Goal: Task Accomplishment & Management: Manage account settings

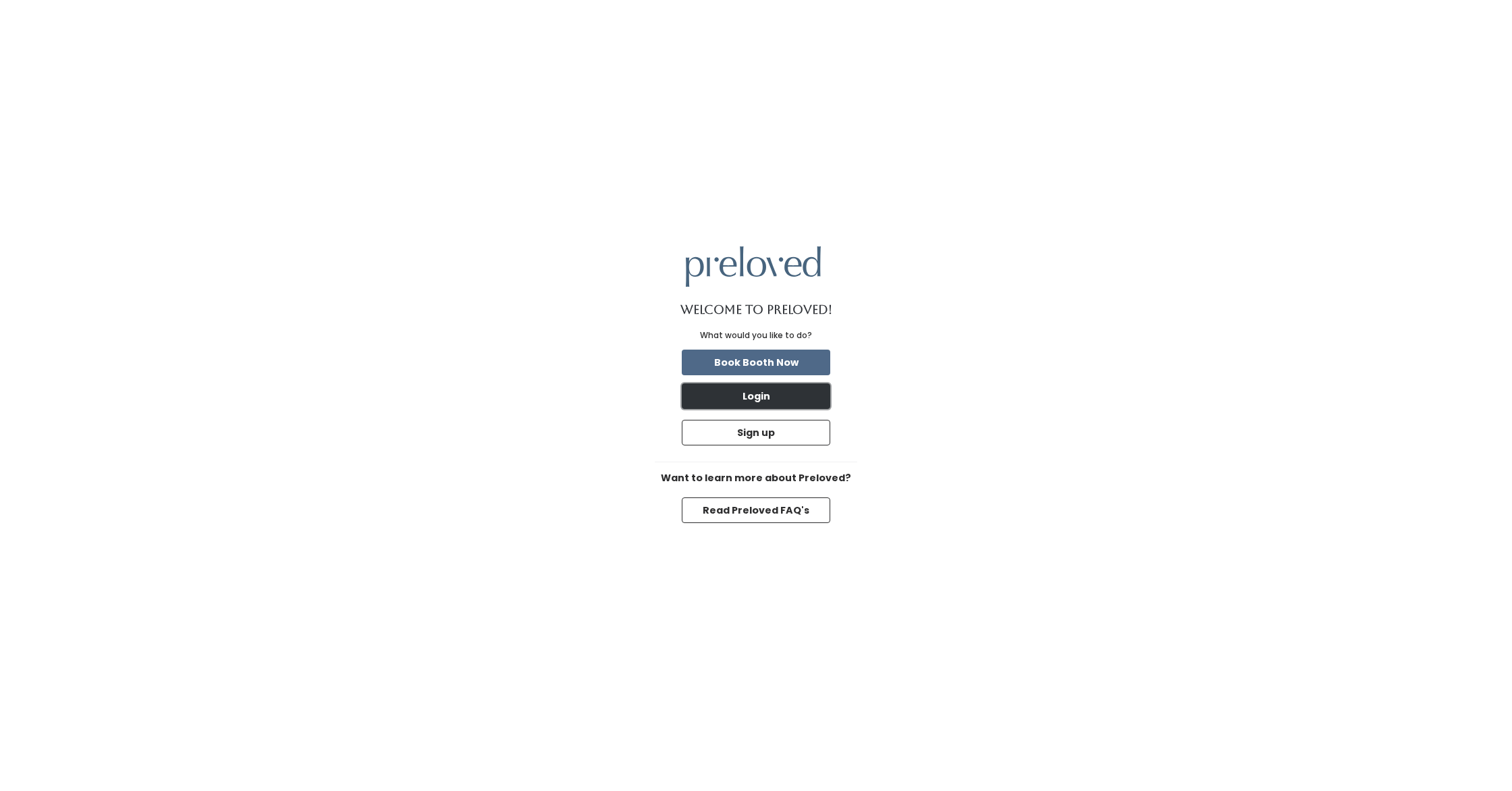
click at [778, 394] on button "Login" at bounding box center [756, 396] width 148 height 26
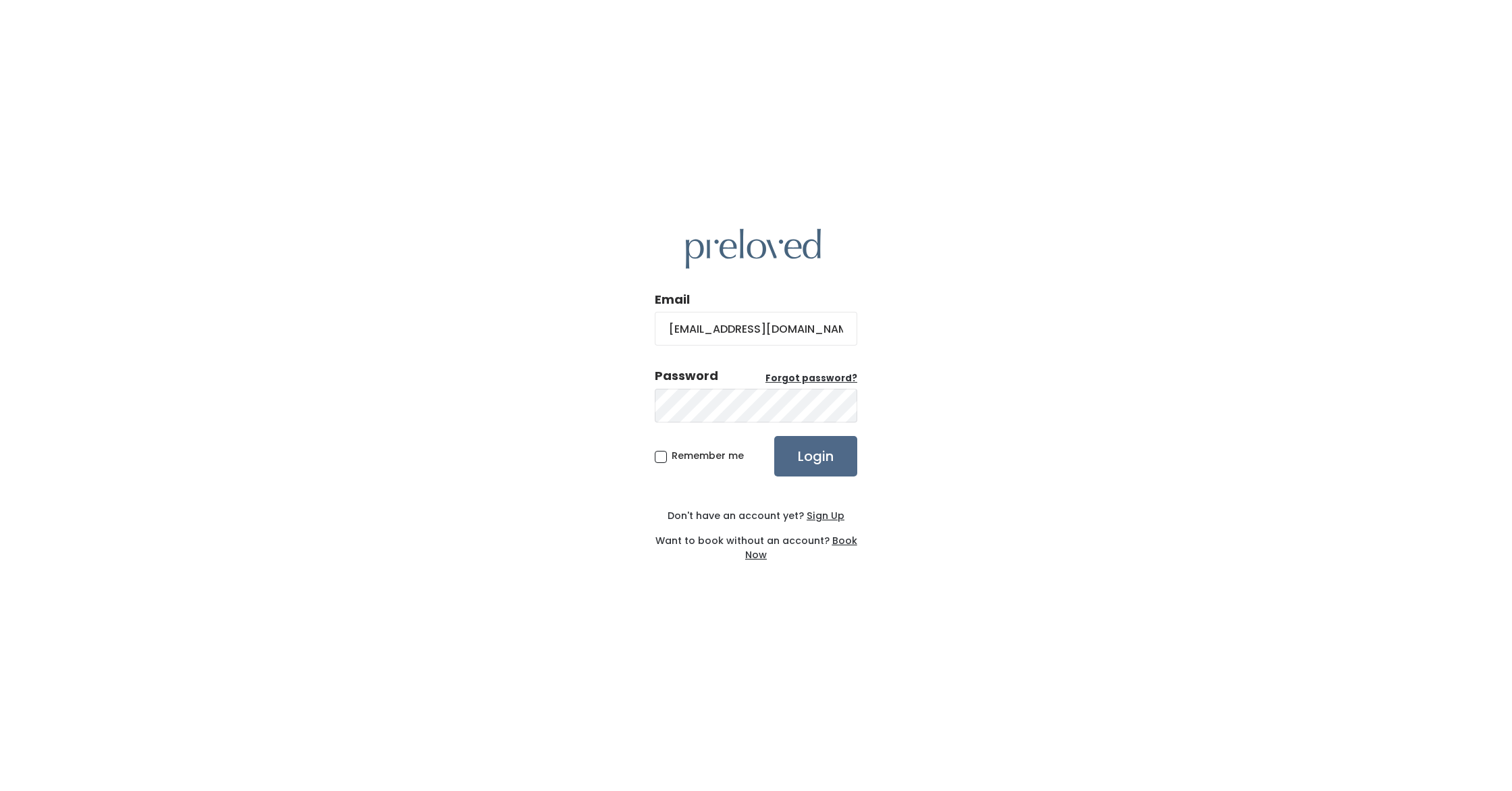
scroll to position [0, 7]
type input "brittanyannecollette@gmail.com"
click at [775, 436] on input "Login" at bounding box center [816, 456] width 83 height 40
